Goal: Check status: Check status

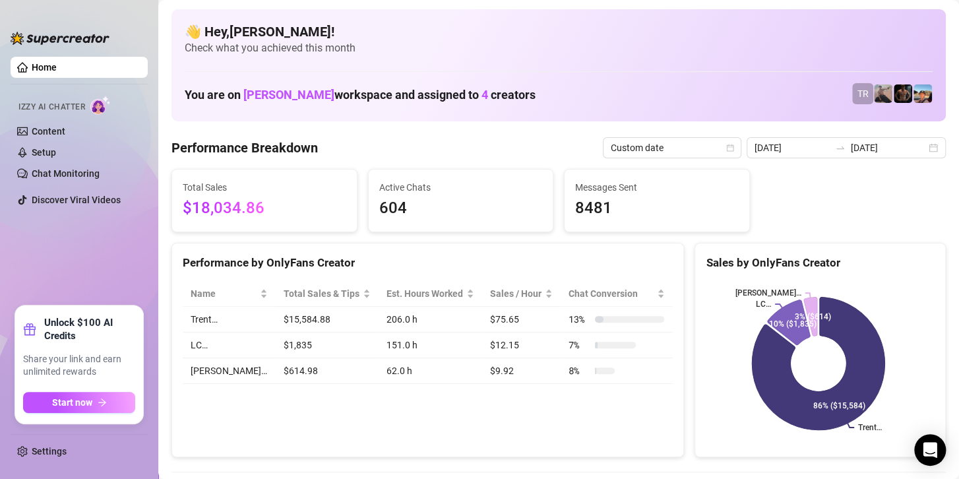
scroll to position [66, 0]
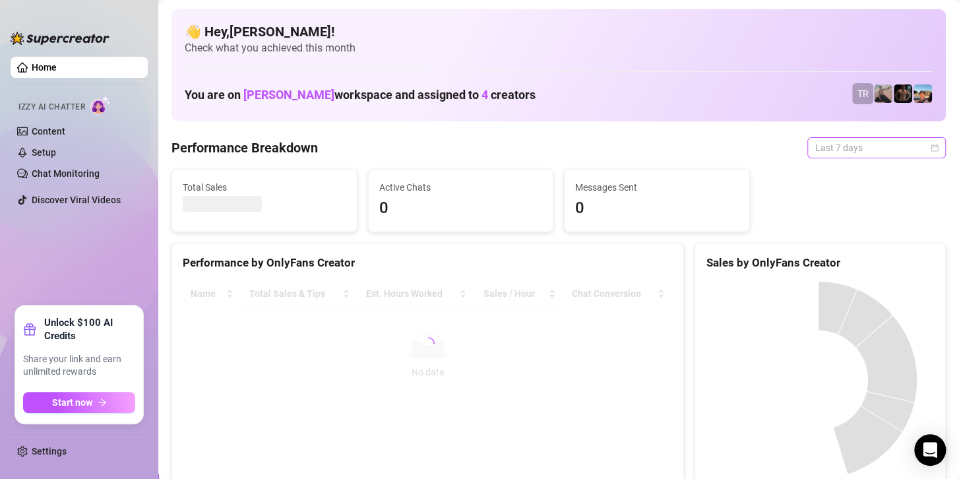
click at [854, 150] on span "Last 7 days" at bounding box center [876, 148] width 123 height 20
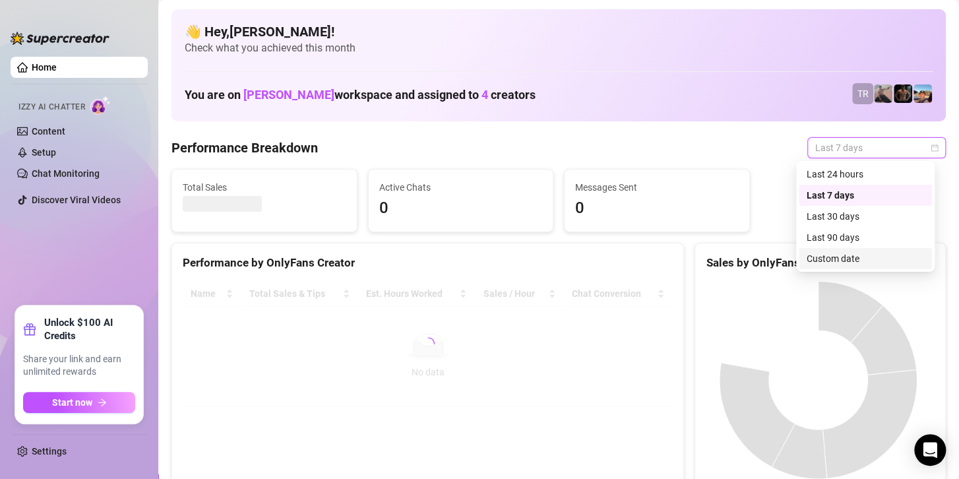
click at [815, 258] on div "Custom date" at bounding box center [864, 258] width 117 height 15
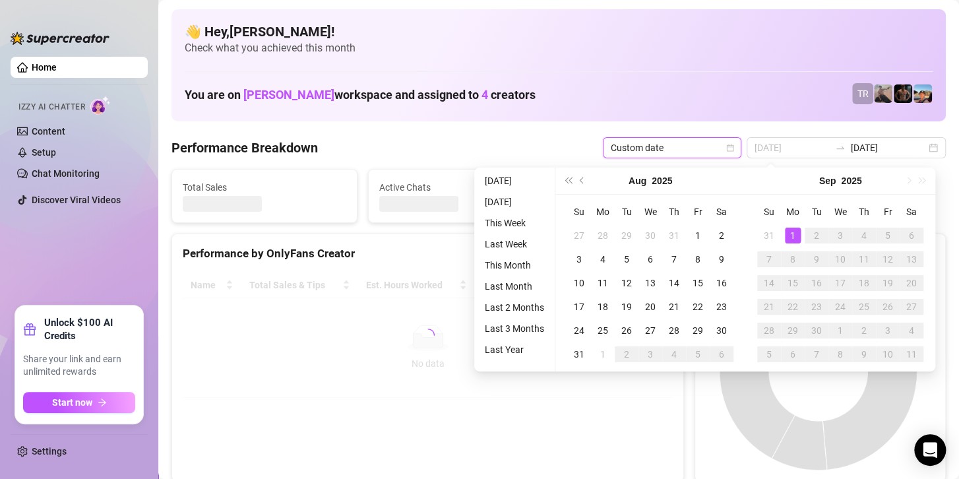
type input "2025-09-01"
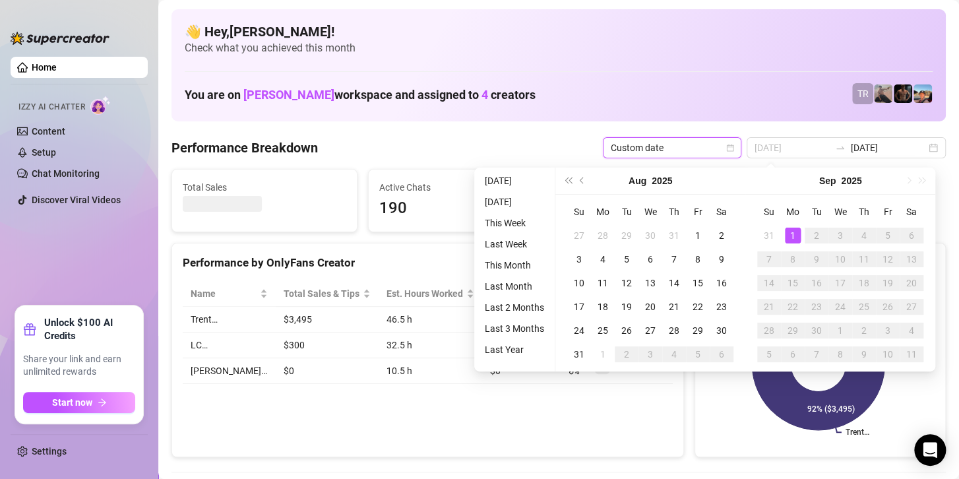
click at [793, 234] on div "1" at bounding box center [793, 235] width 16 height 16
type input "2025-09-01"
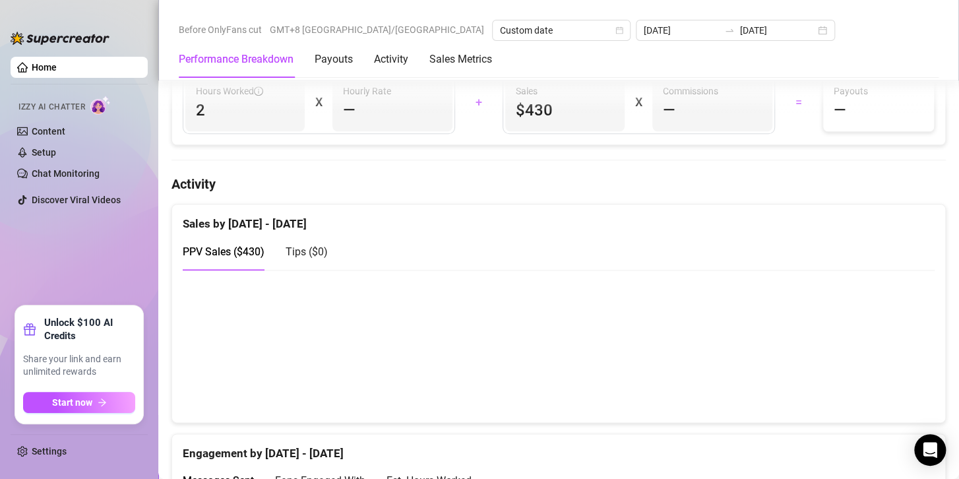
scroll to position [593, 0]
